Goal: Task Accomplishment & Management: Complete application form

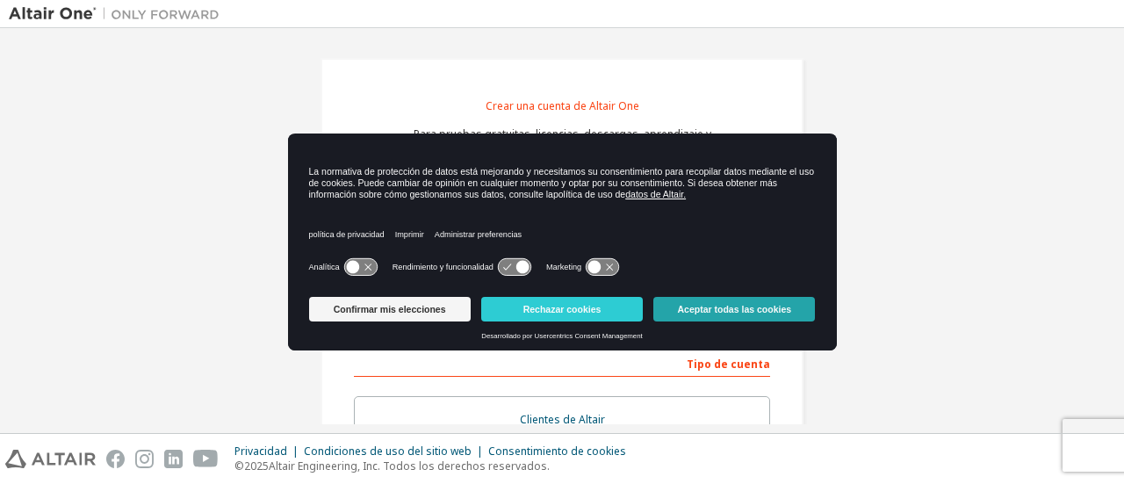
click at [736, 312] on font "Aceptar todas las cookies" at bounding box center [735, 309] width 114 height 11
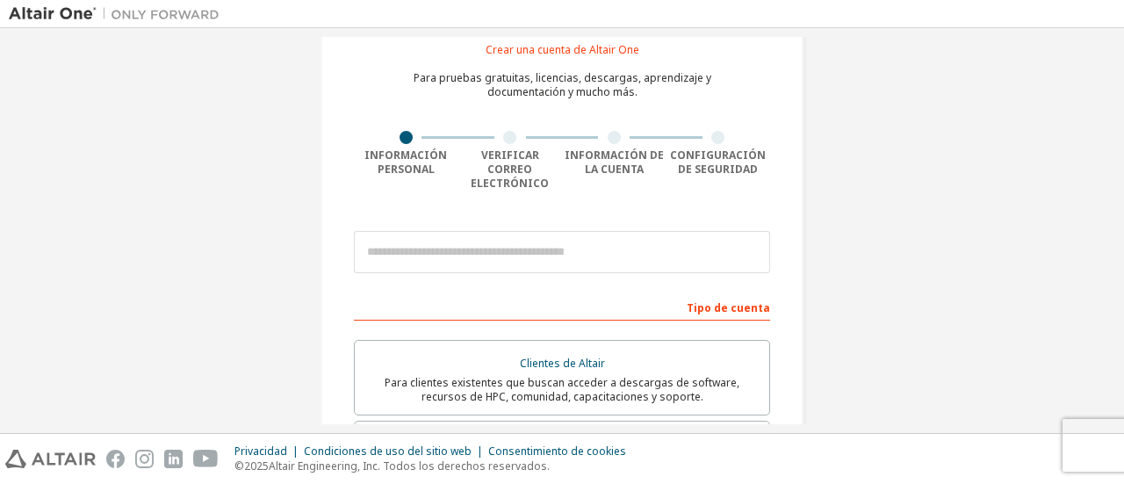
scroll to position [63, 0]
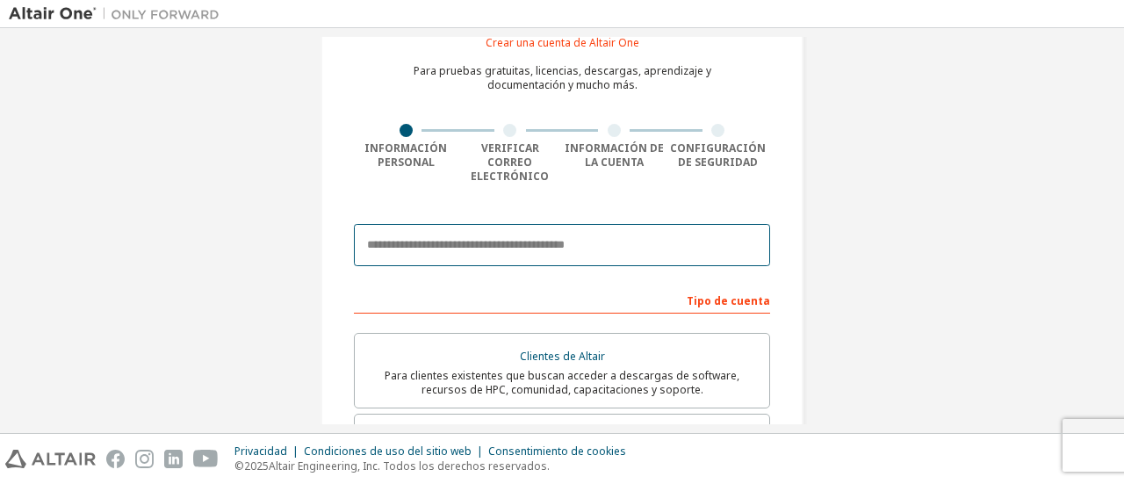
click at [506, 232] on input "email" at bounding box center [562, 245] width 416 height 42
type input "**********"
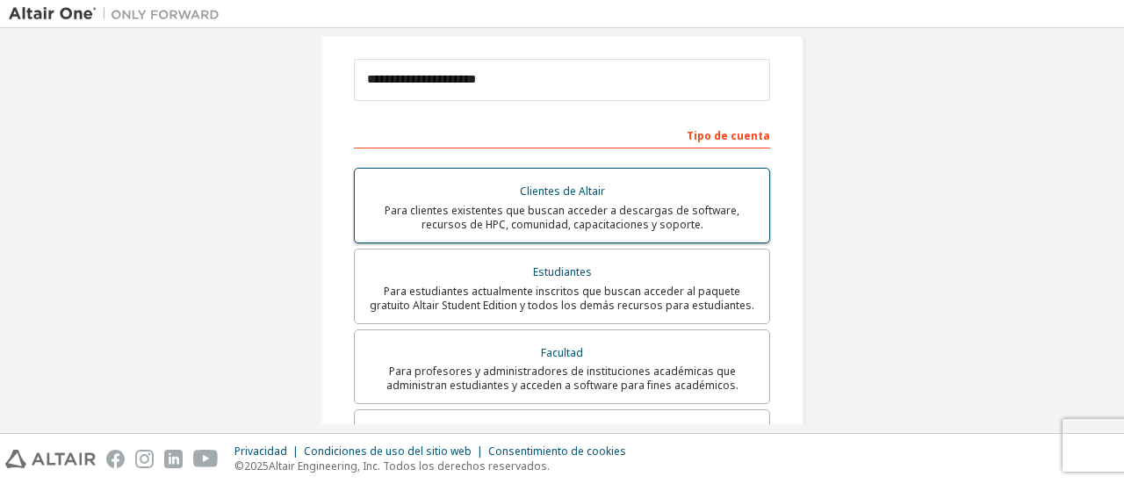
scroll to position [233, 0]
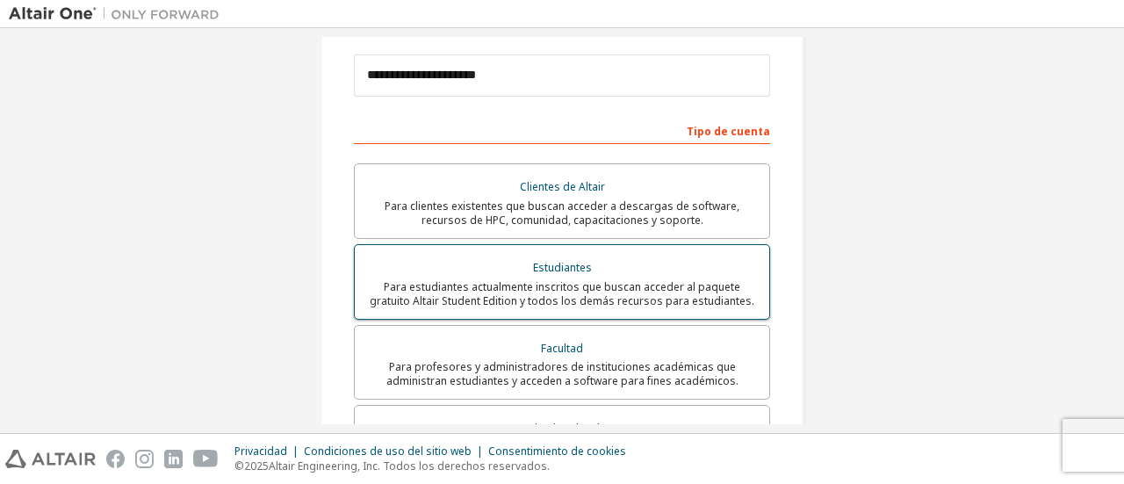
click at [466, 256] on div "Estudiantes" at bounding box center [562, 268] width 394 height 25
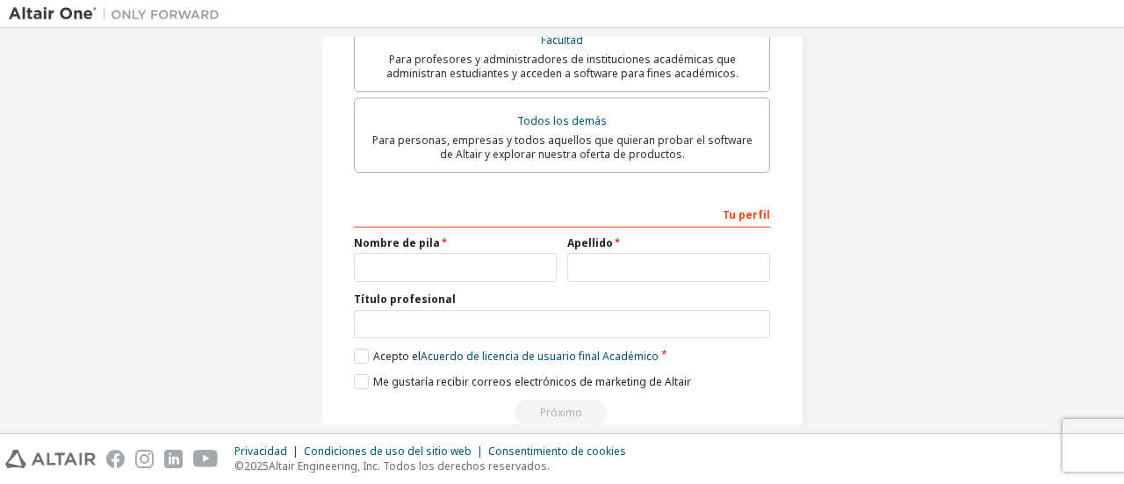
scroll to position [601, 0]
click at [466, 264] on input "text" at bounding box center [455, 266] width 203 height 29
type input "****"
click at [591, 252] on input "text" at bounding box center [668, 266] width 203 height 29
type input "**********"
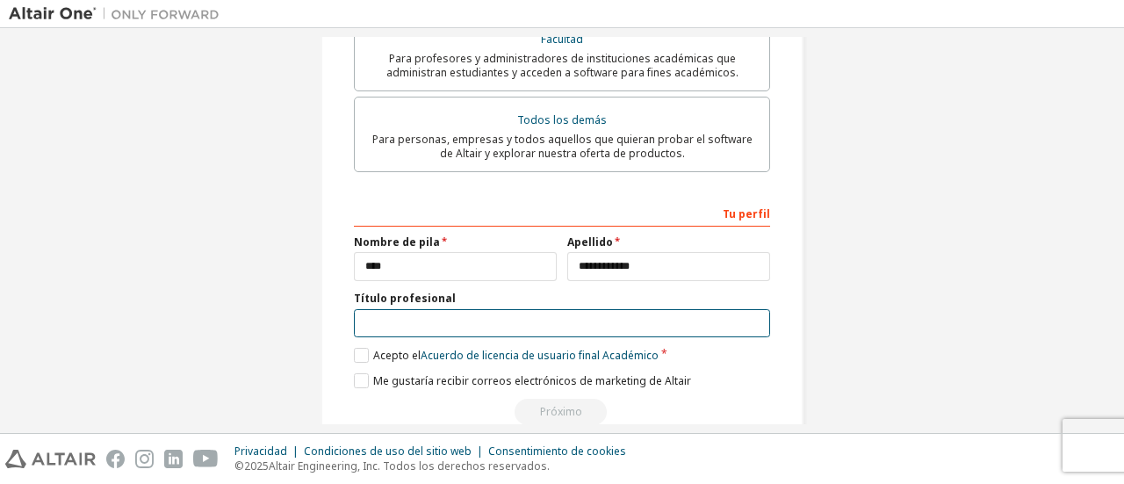
click at [515, 322] on input "text" at bounding box center [562, 323] width 416 height 29
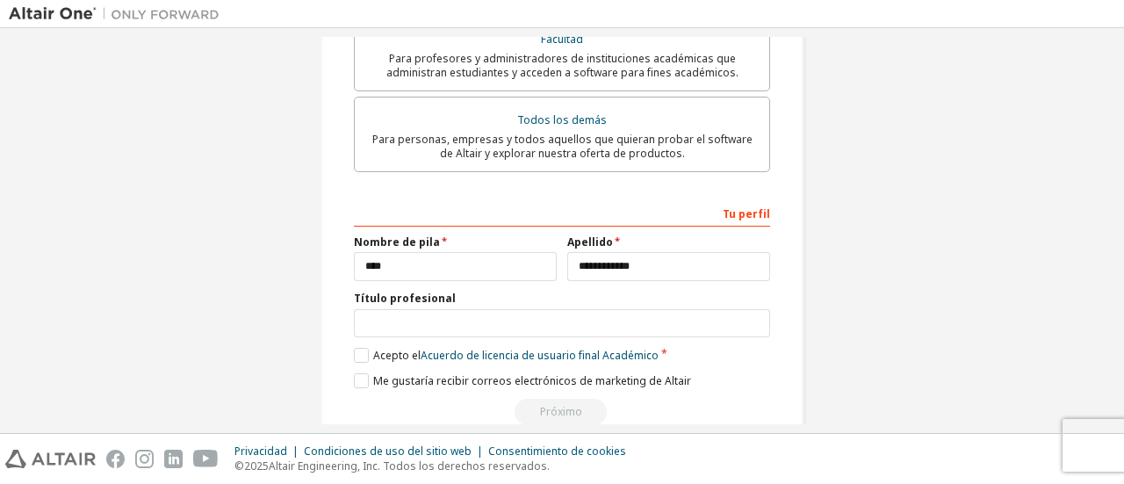
click at [398, 386] on div "**********" at bounding box center [562, 312] width 416 height 227
click at [358, 348] on label "Acepto el Acuerdo de licencia de usuario final Académico" at bounding box center [506, 355] width 305 height 15
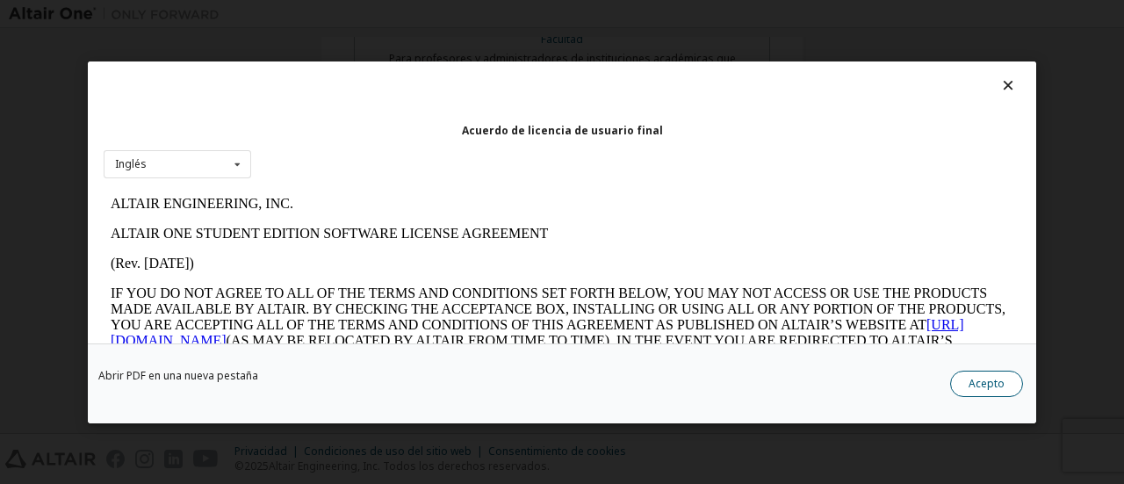
scroll to position [0, 0]
click at [992, 374] on button "Acepto" at bounding box center [986, 383] width 73 height 26
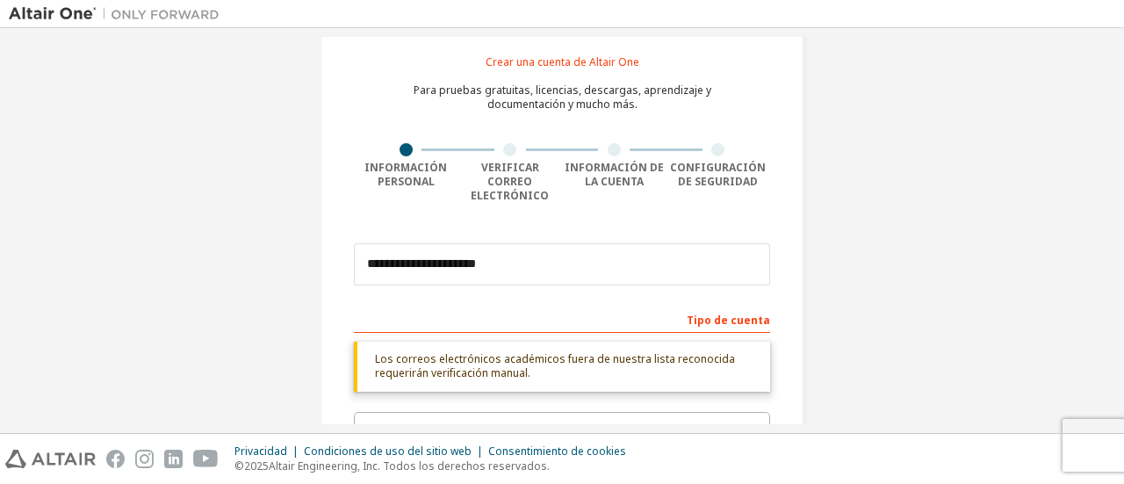
scroll to position [625, 0]
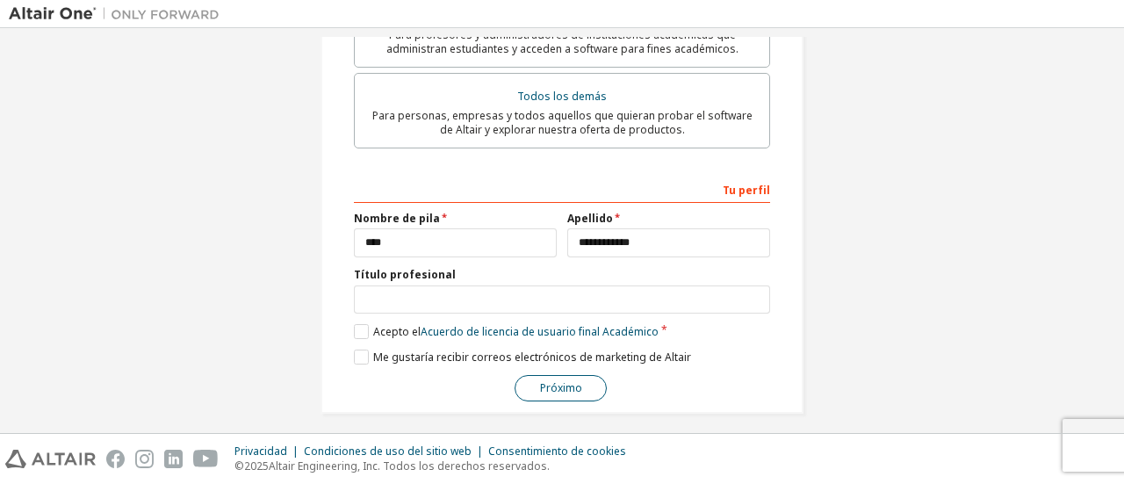
click at [538, 387] on button "Próximo" at bounding box center [561, 388] width 92 height 26
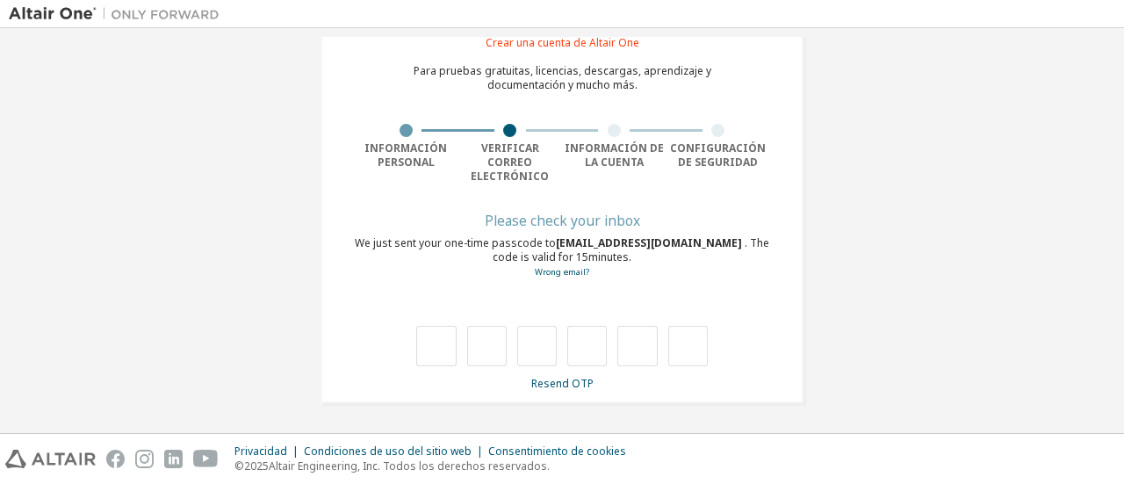
scroll to position [47, 0]
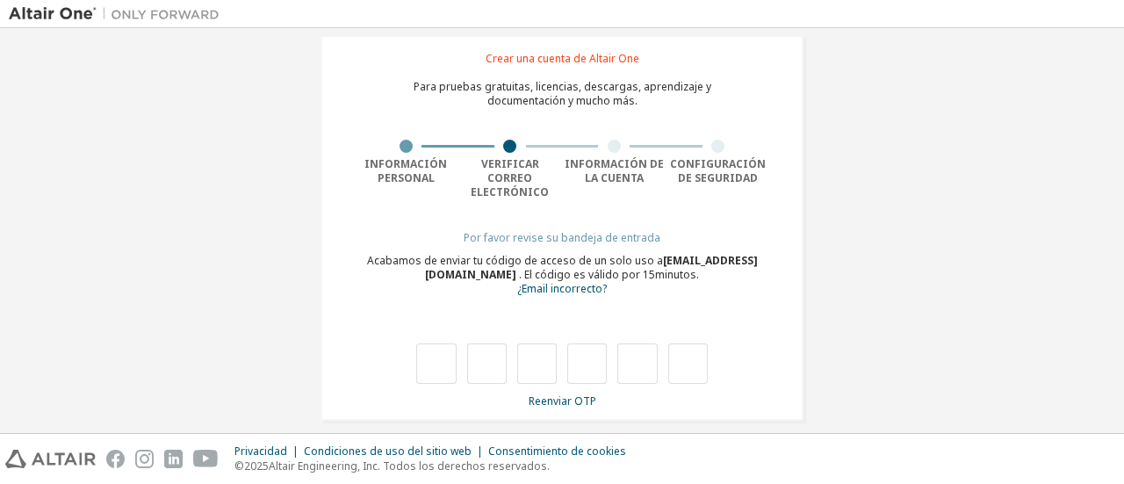
type input "*"
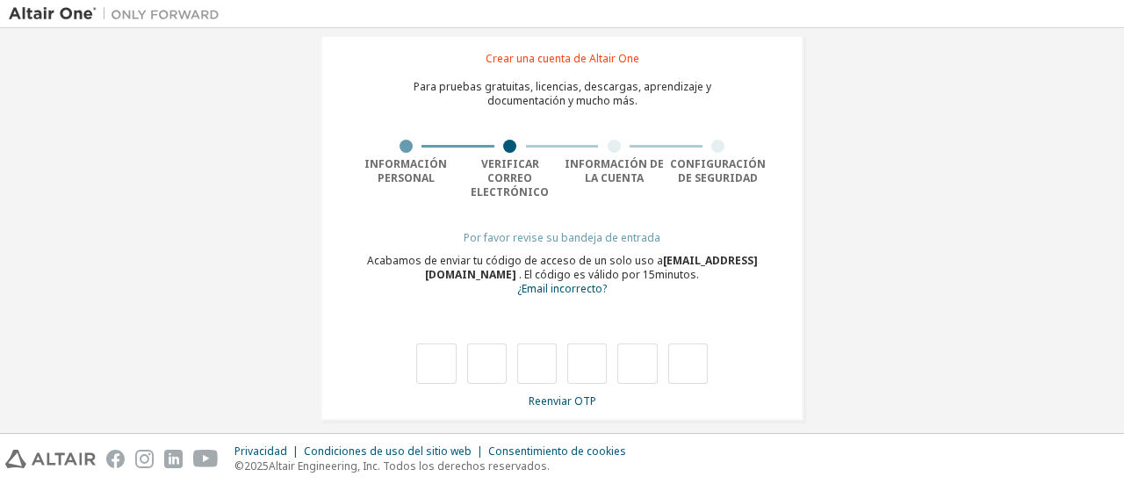
type input "*"
